Goal: Task Accomplishment & Management: Use online tool/utility

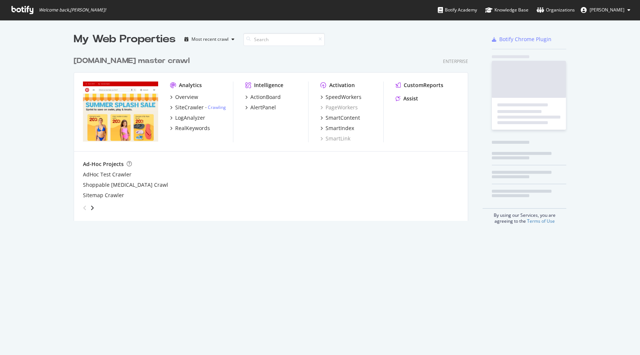
scroll to position [174, 400]
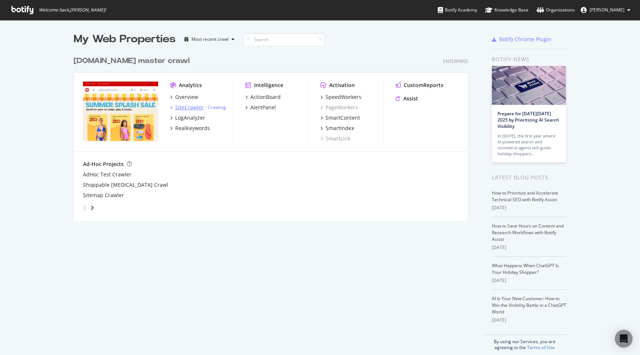
click at [174, 106] on div "SiteCrawler - Crawling" at bounding box center [198, 107] width 56 height 7
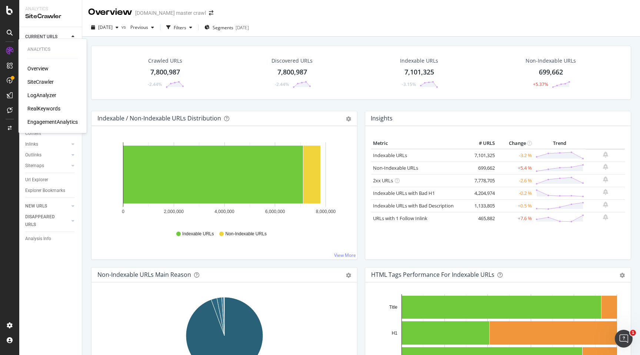
click at [40, 83] on div "SiteCrawler" at bounding box center [40, 81] width 26 height 7
click at [46, 183] on div "Url Explorer" at bounding box center [36, 180] width 23 height 8
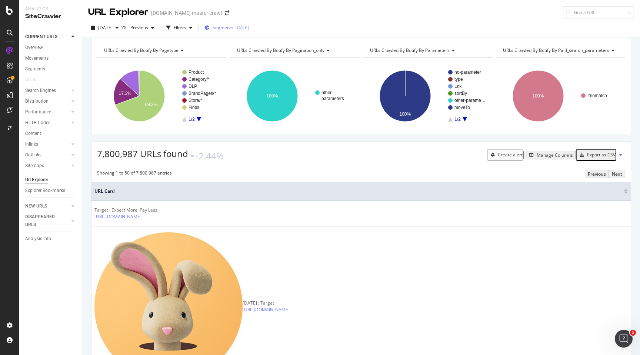
click at [233, 27] on span "Segments" at bounding box center [223, 27] width 21 height 6
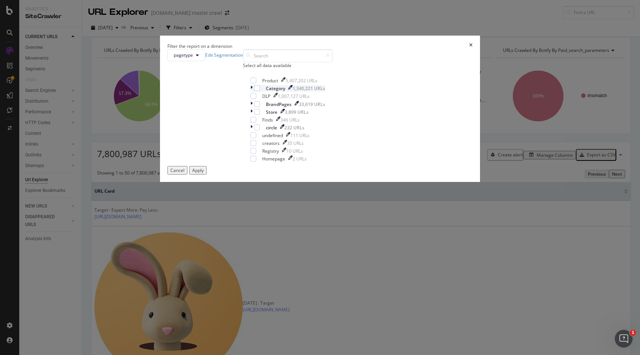
click at [250, 91] on icon "modal" at bounding box center [251, 88] width 2 height 6
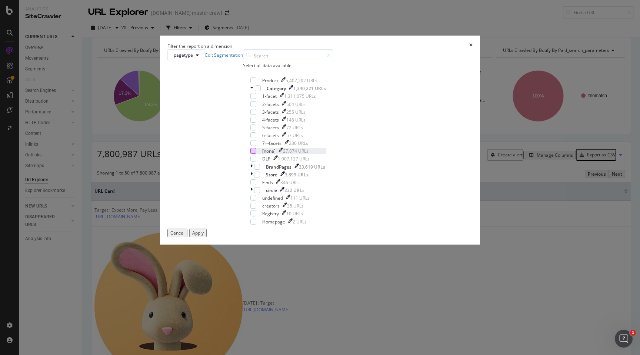
click at [256, 154] on div "modal" at bounding box center [253, 151] width 6 height 6
click at [204, 236] on div "Apply" at bounding box center [197, 233] width 11 height 6
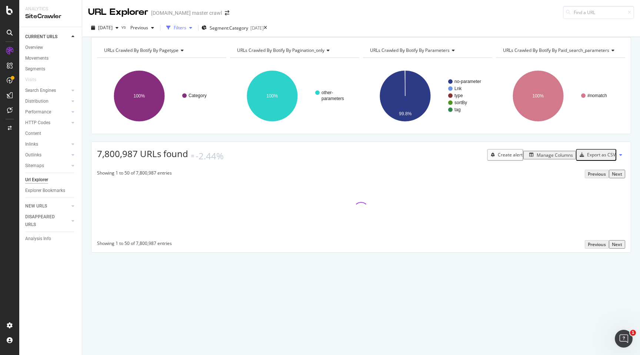
click at [192, 27] on icon "button" at bounding box center [190, 28] width 3 height 4
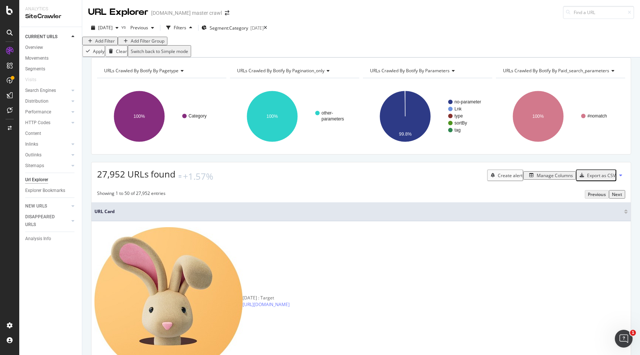
click at [106, 44] on div "Add Filter" at bounding box center [105, 41] width 20 height 6
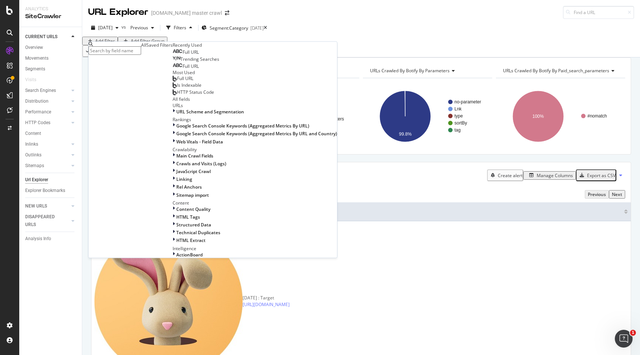
click at [234, 45] on div "Add Filter Add Filter Group" at bounding box center [361, 41] width 558 height 9
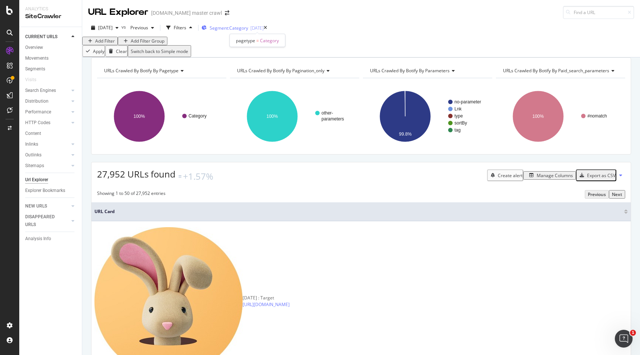
click at [248, 25] on span "Segment: Category" at bounding box center [229, 28] width 39 height 6
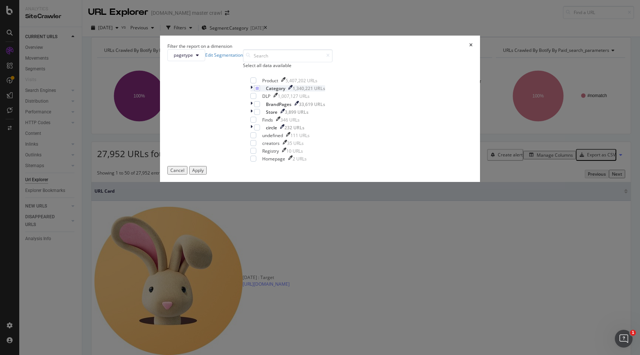
click at [250, 91] on div "modal" at bounding box center [252, 88] width 4 height 6
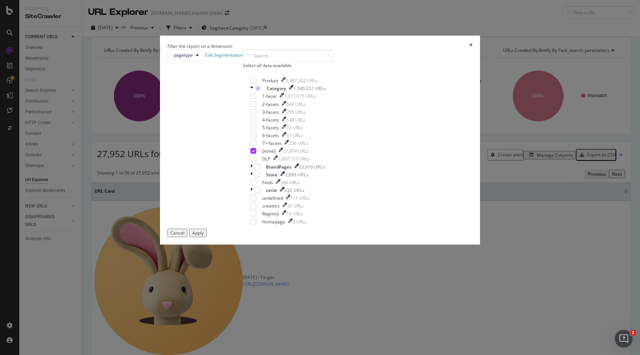
click at [184, 236] on div "Cancel" at bounding box center [177, 233] width 14 height 6
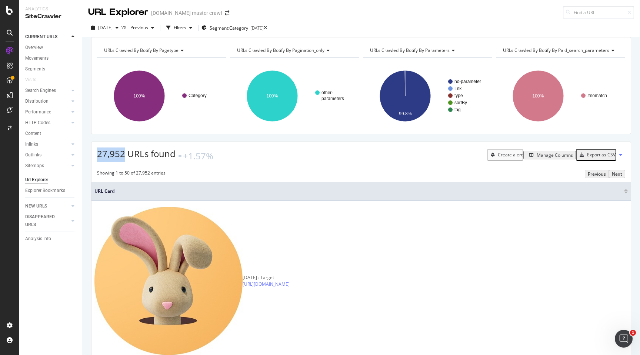
drag, startPoint x: 97, startPoint y: 162, endPoint x: 124, endPoint y: 163, distance: 27.8
click at [124, 160] on span "27,952 URLs found" at bounding box center [136, 153] width 79 height 12
copy span "27,952"
